Goal: Task Accomplishment & Management: Manage account settings

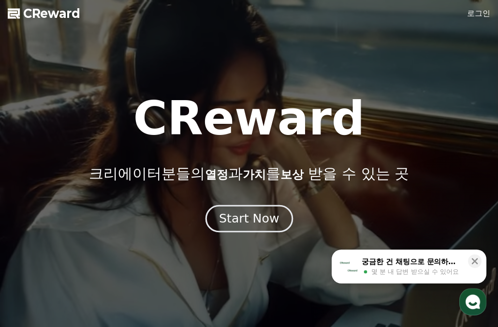
click at [244, 227] on button "Start Now" at bounding box center [249, 219] width 88 height 28
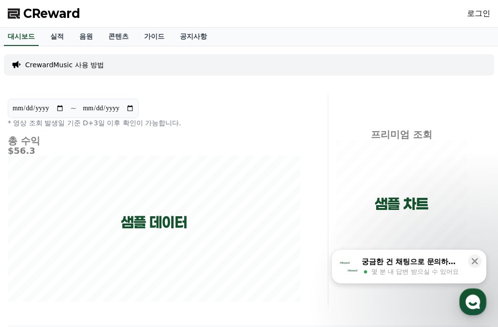
click at [480, 17] on link "로그인" at bounding box center [478, 14] width 23 height 12
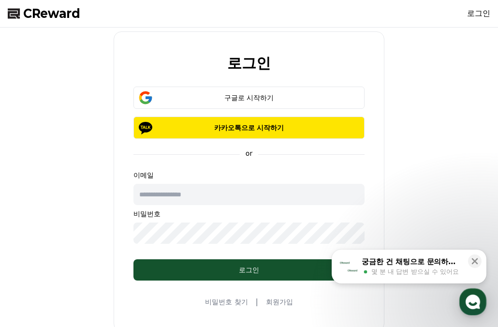
click at [268, 298] on link "회원가입" at bounding box center [279, 302] width 27 height 10
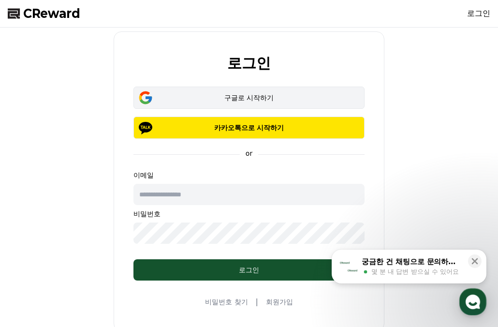
click at [159, 95] on div "구글로 시작하기" at bounding box center [249, 98] width 203 height 10
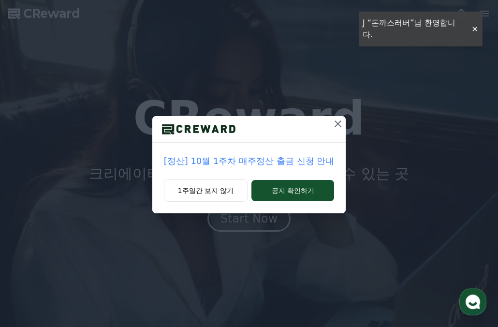
click at [335, 127] on icon at bounding box center [338, 123] width 7 height 7
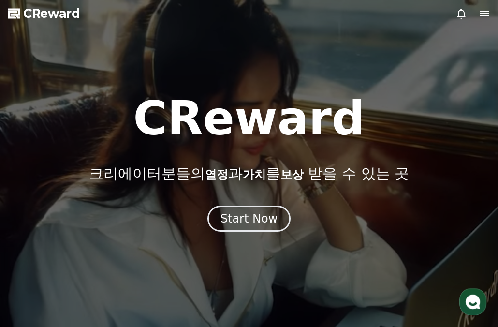
click at [475, 18] on div at bounding box center [473, 14] width 35 height 12
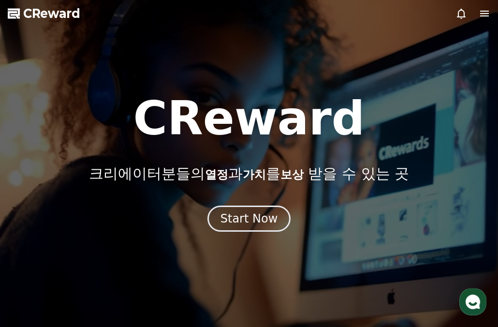
click at [487, 14] on icon at bounding box center [485, 14] width 12 height 12
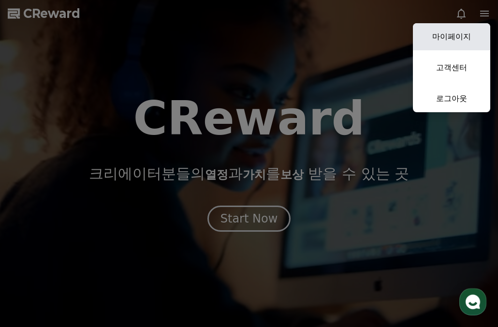
click at [458, 41] on link "마이페이지" at bounding box center [451, 36] width 77 height 27
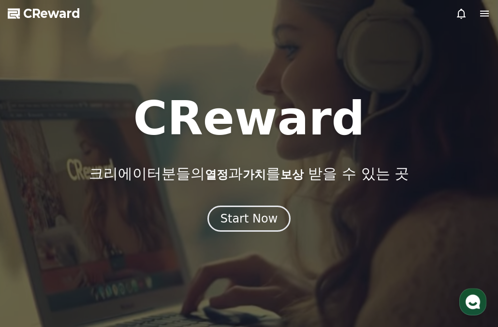
select select "**********"
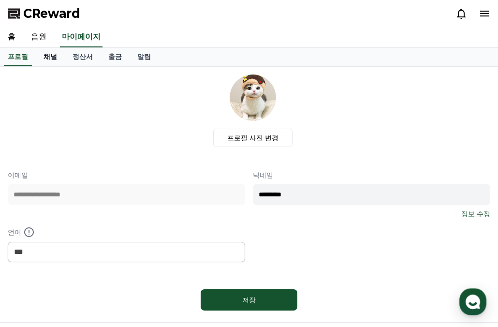
click at [46, 60] on link "채널" at bounding box center [50, 57] width 29 height 18
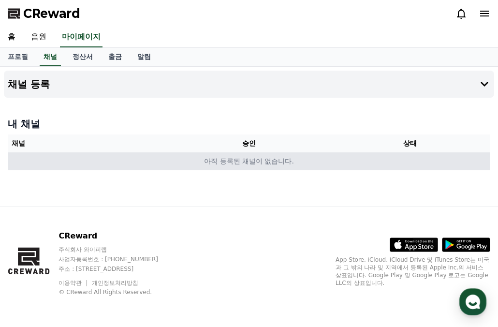
click at [398, 160] on td "아직 등록된 채널이 없습니다." at bounding box center [249, 161] width 483 height 18
click at [282, 160] on td "아직 등록된 채널이 없습니다." at bounding box center [249, 161] width 483 height 18
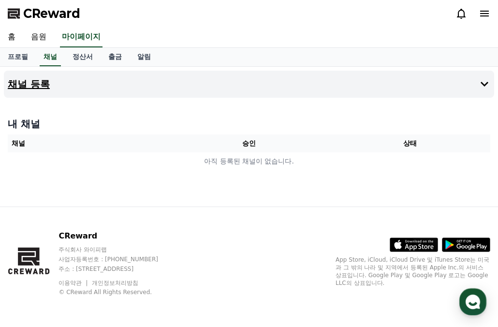
click at [482, 84] on icon at bounding box center [485, 84] width 12 height 12
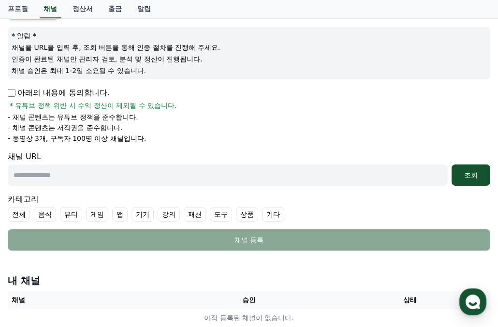
scroll to position [98, 0]
